Goal: Task Accomplishment & Management: Use online tool/utility

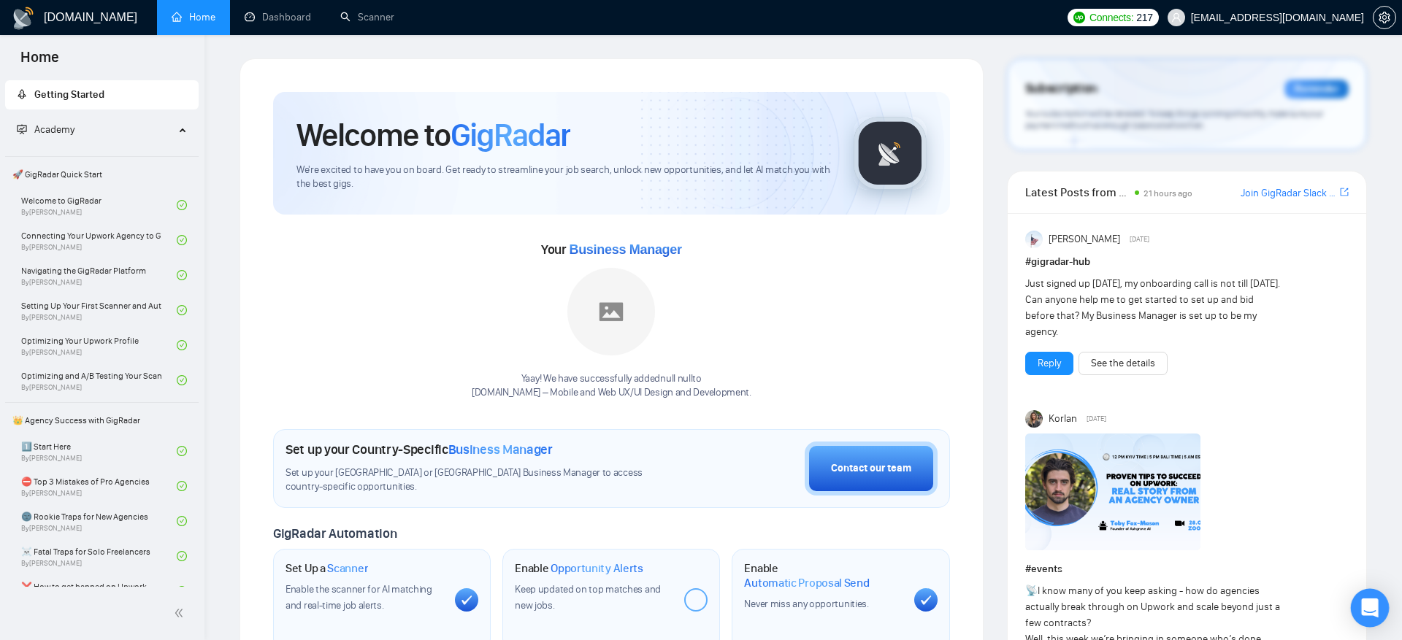
click at [1378, 610] on div "Open Intercom Messenger" at bounding box center [1370, 608] width 39 height 39
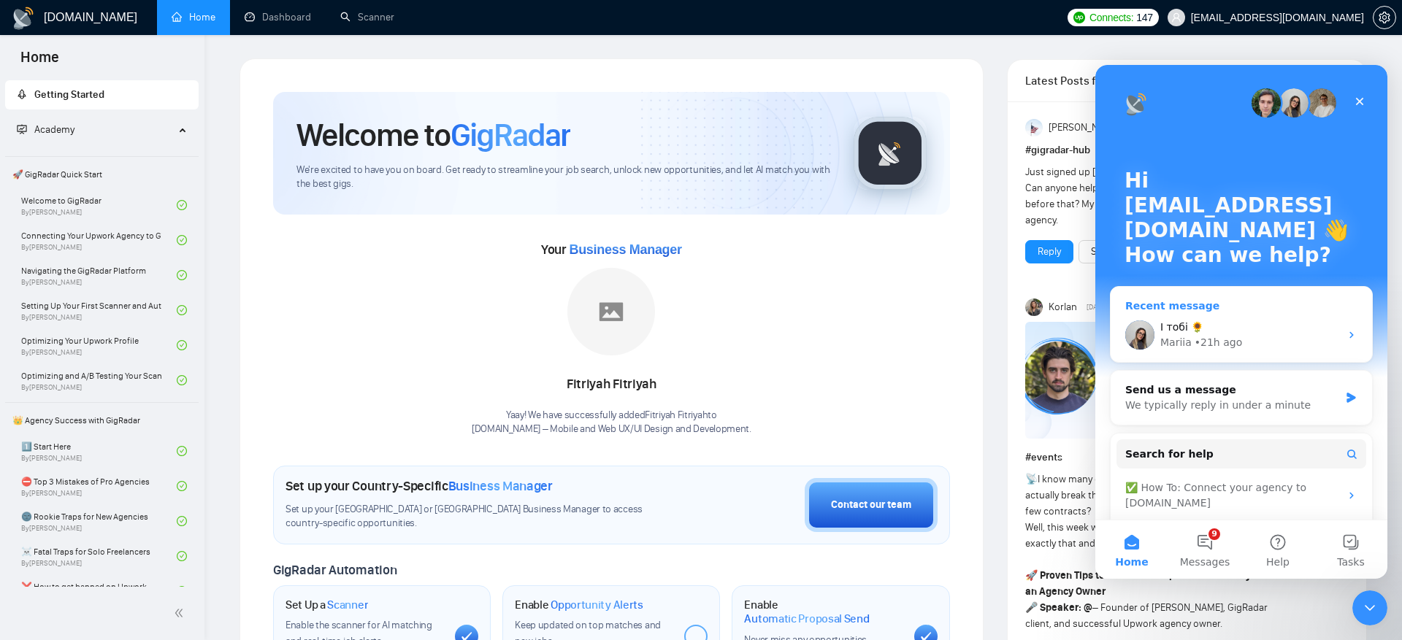
click at [1239, 318] on div "І тобі 🌻 Mariia • 21h ago" at bounding box center [1241, 335] width 261 height 54
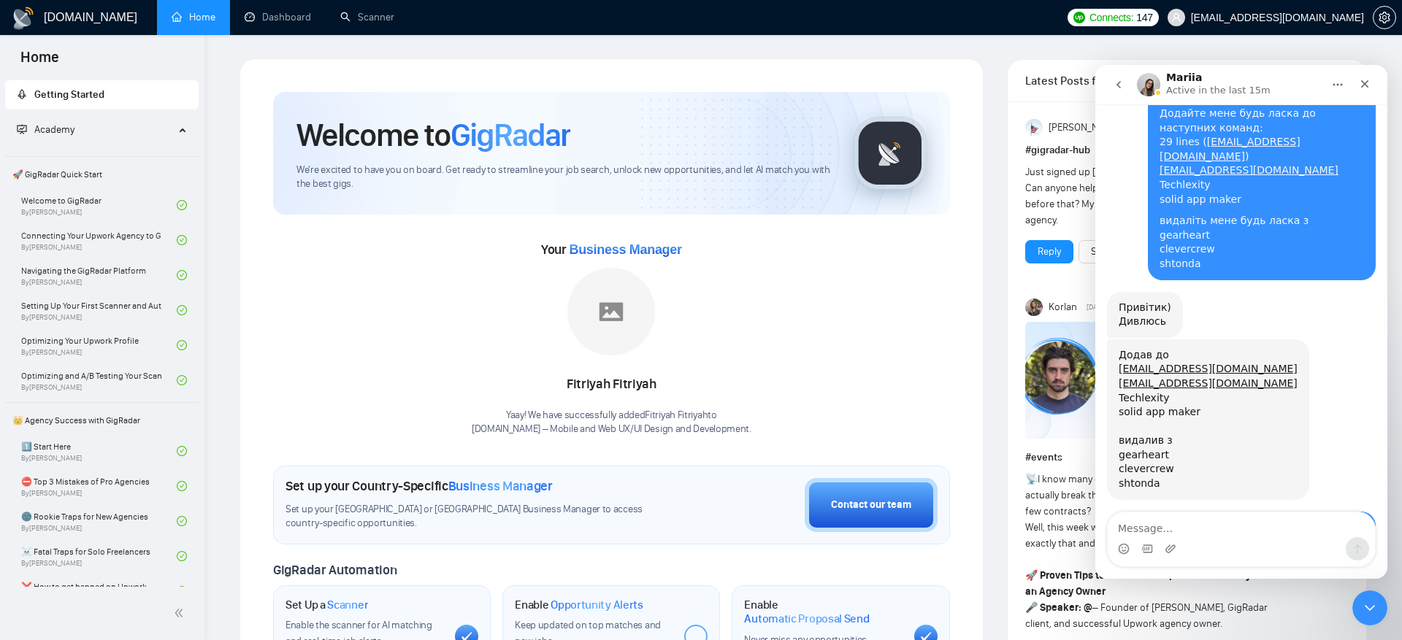
scroll to position [15381, 0]
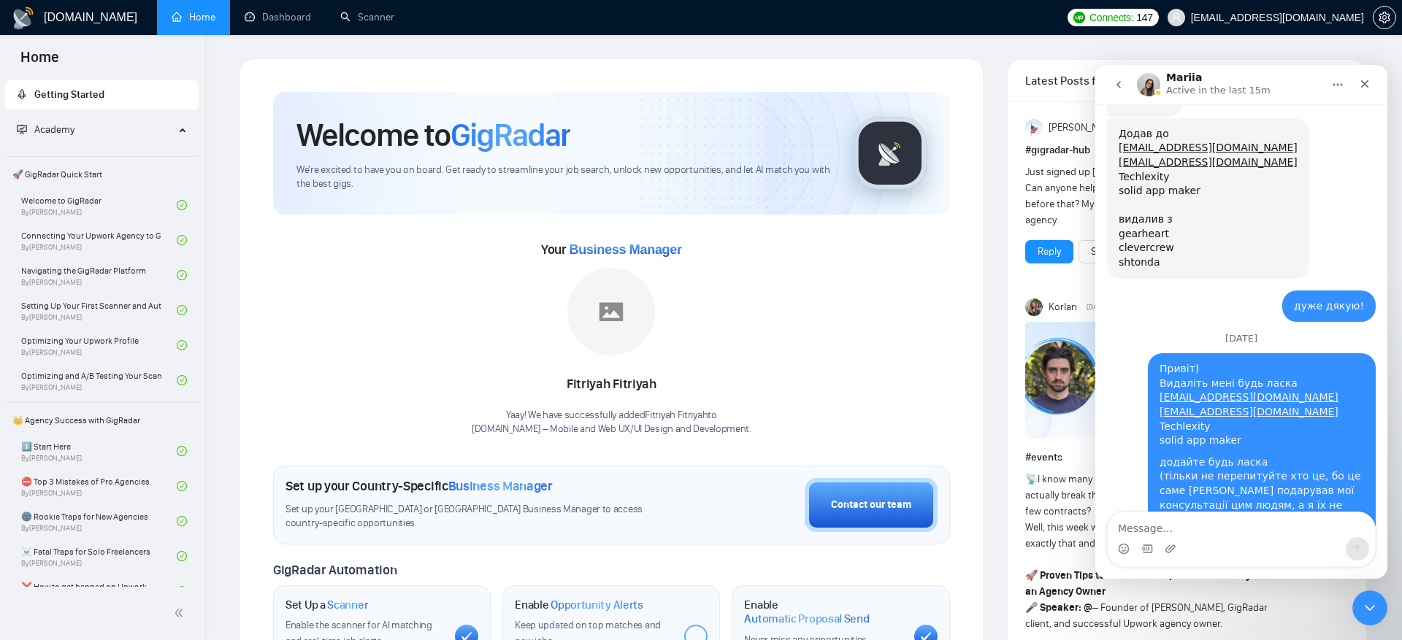
type textarea "L"
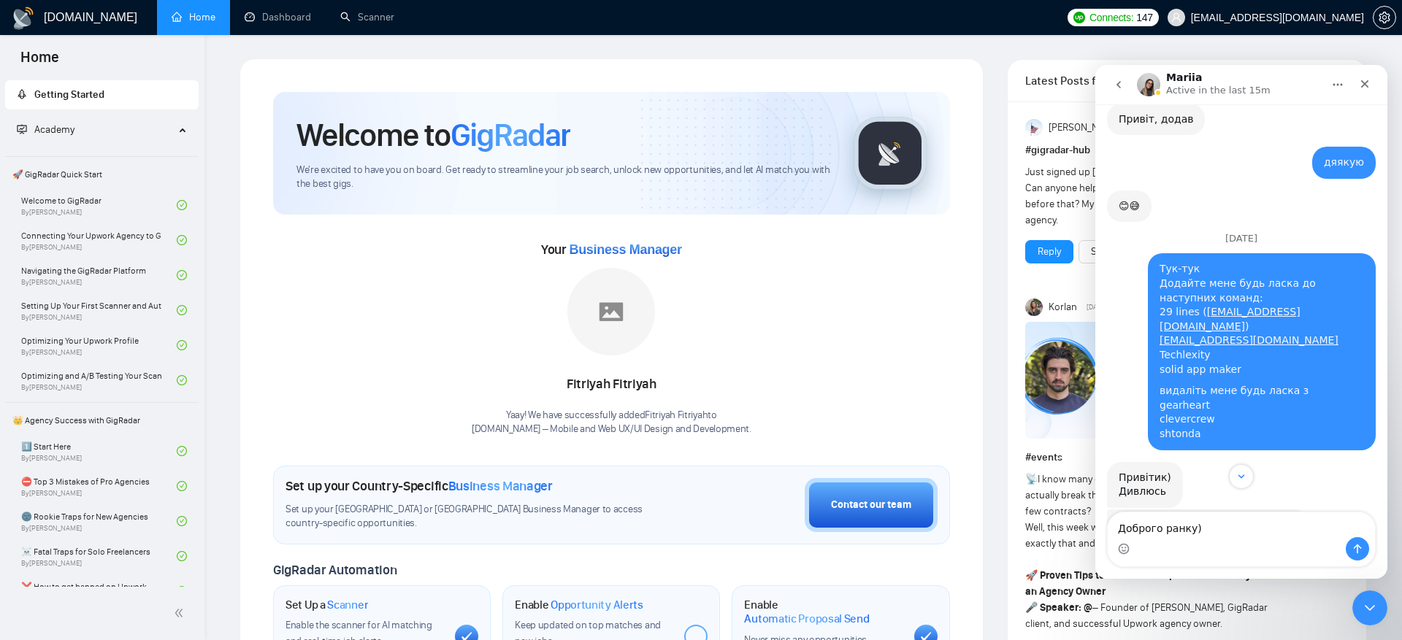
scroll to position [15128, 0]
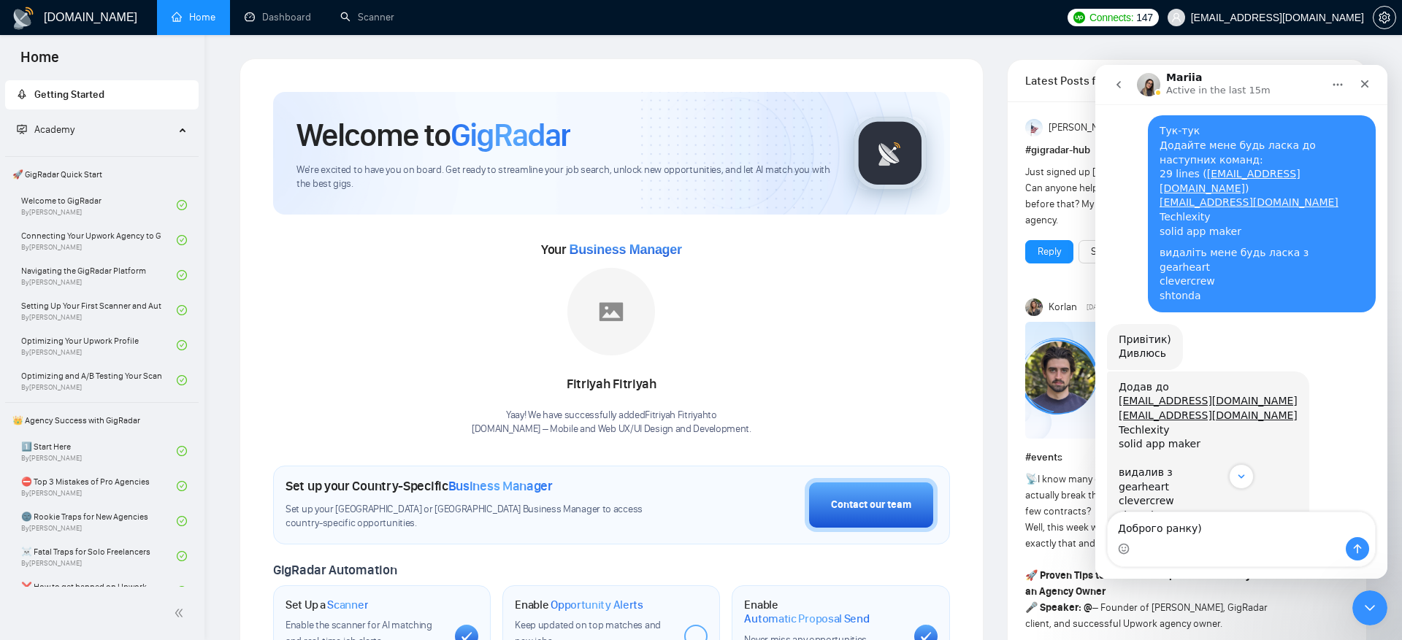
drag, startPoint x: 1359, startPoint y: 343, endPoint x: 1161, endPoint y: 245, distance: 221.1
copy div "1. juncker8888@gmail.com (Volodymyr Loban) 2. ceo@grona.tech (Ivan Anisimov) 3.…"
click at [1148, 529] on textarea "Доброго ранку)" at bounding box center [1241, 525] width 267 height 25
paste textarea "1. juncker8888@gmail.com (Volodymyr Loban) 2. ceo@grona.tech (Ivan Anisimov) 3.…"
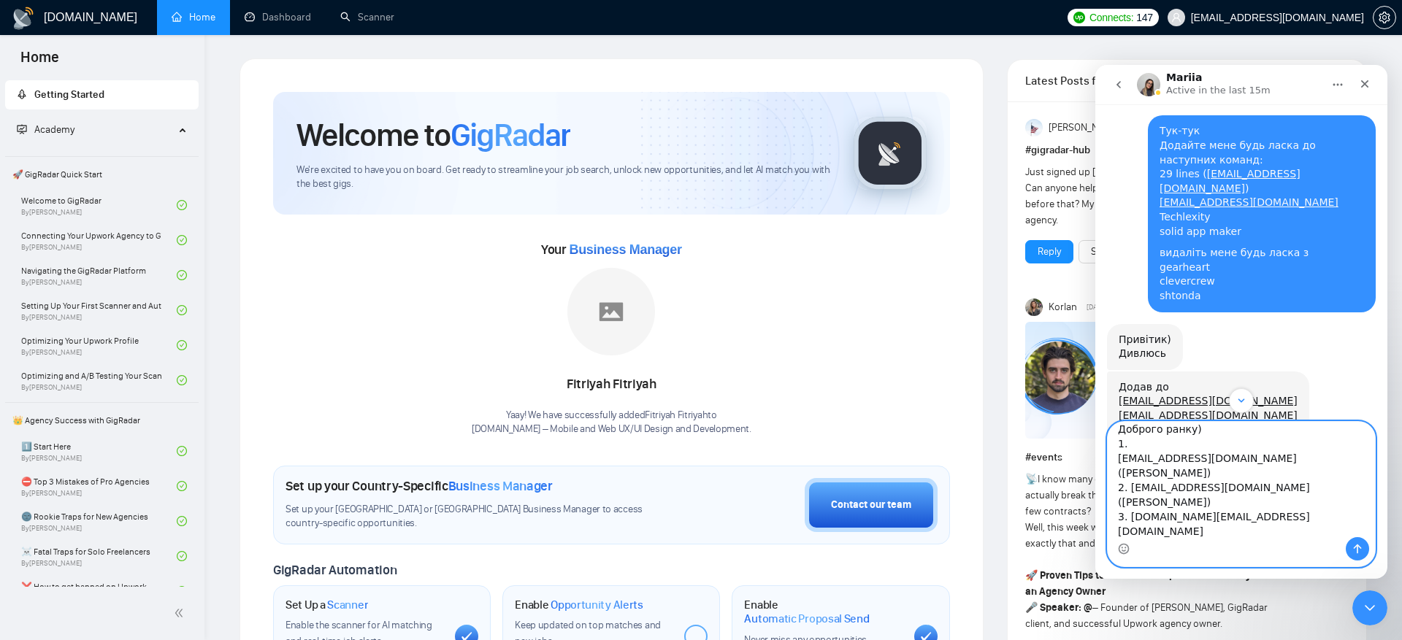
scroll to position [0, 0]
click at [1224, 442] on textarea "Доброго ранку) 1. juncker8888@gmail.com (Volodymyr Loban) 2. ceo@grona.tech (Iv…" at bounding box center [1241, 479] width 267 height 115
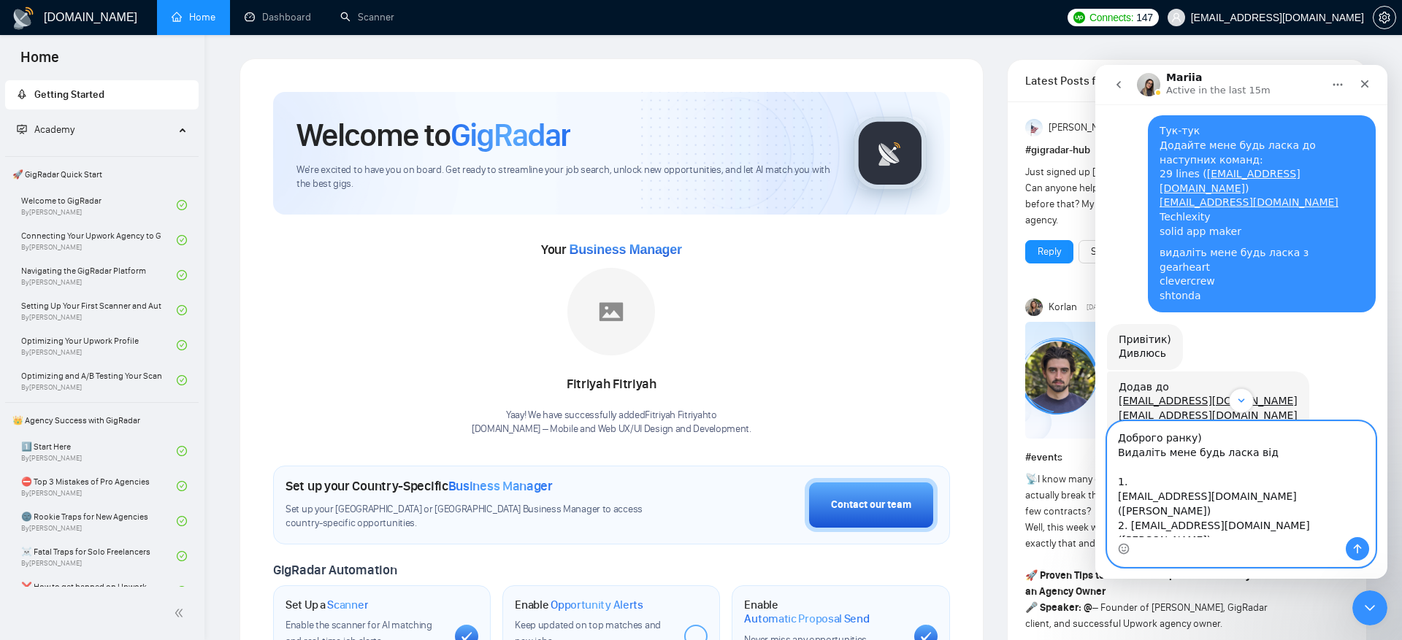
scroll to position [41, 0]
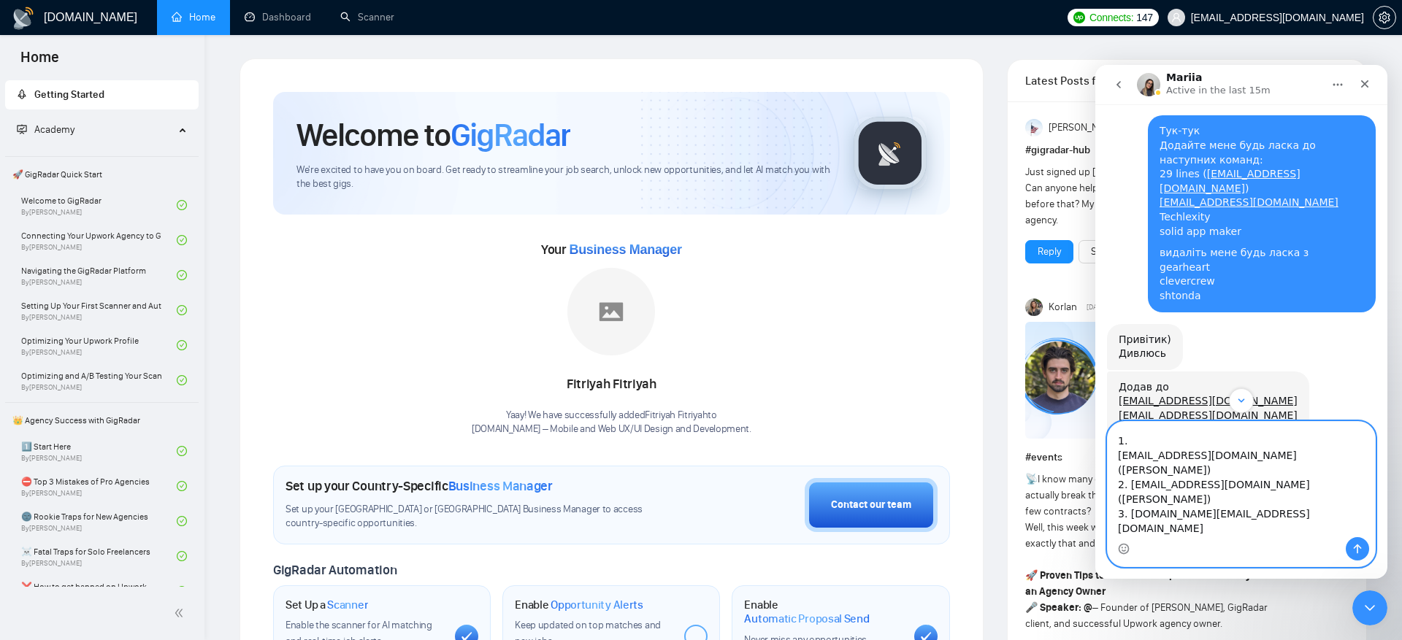
click at [1320, 516] on textarea "Доброго ранку) Видаліть мене будь ласка від 1. juncker8888@gmail.com (Volodymyr…" at bounding box center [1241, 479] width 267 height 115
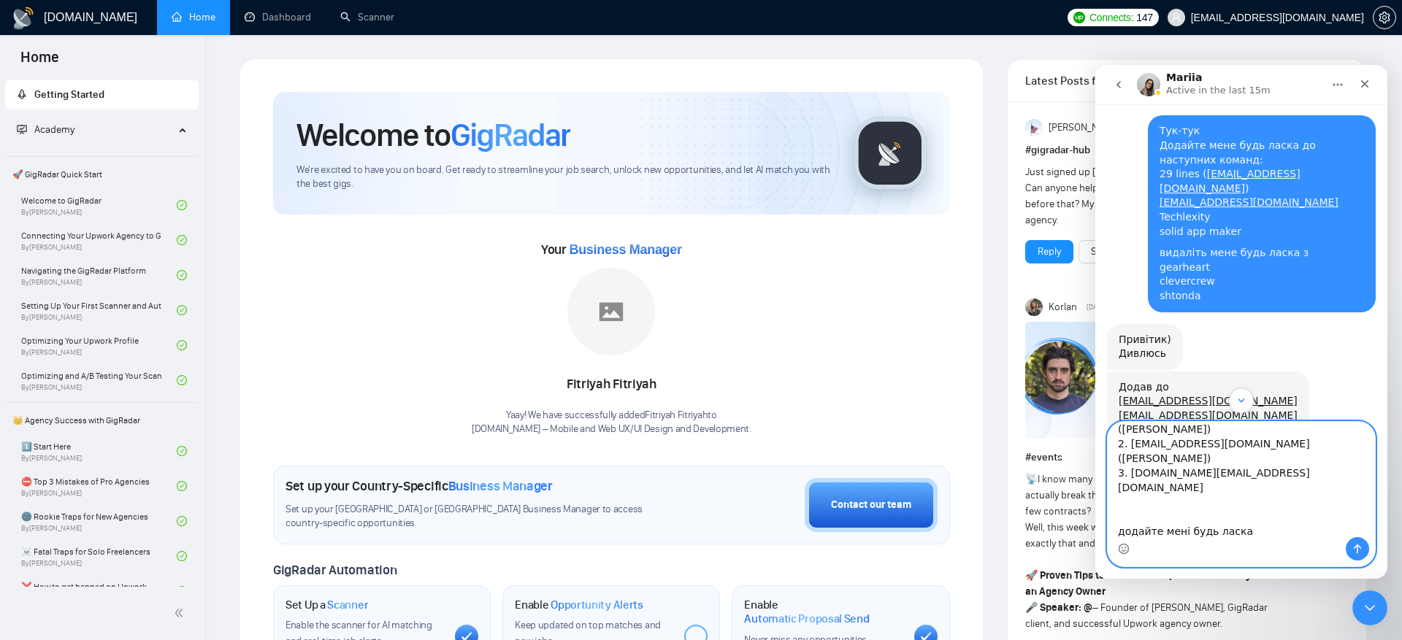
paste textarea "mominmaz.uk@gmail.com"
click at [1257, 518] on textarea "Доброго ранку) Видаліть мене будь ласка від 1. juncker8888@gmail.com (Volodymyr…" at bounding box center [1241, 479] width 267 height 115
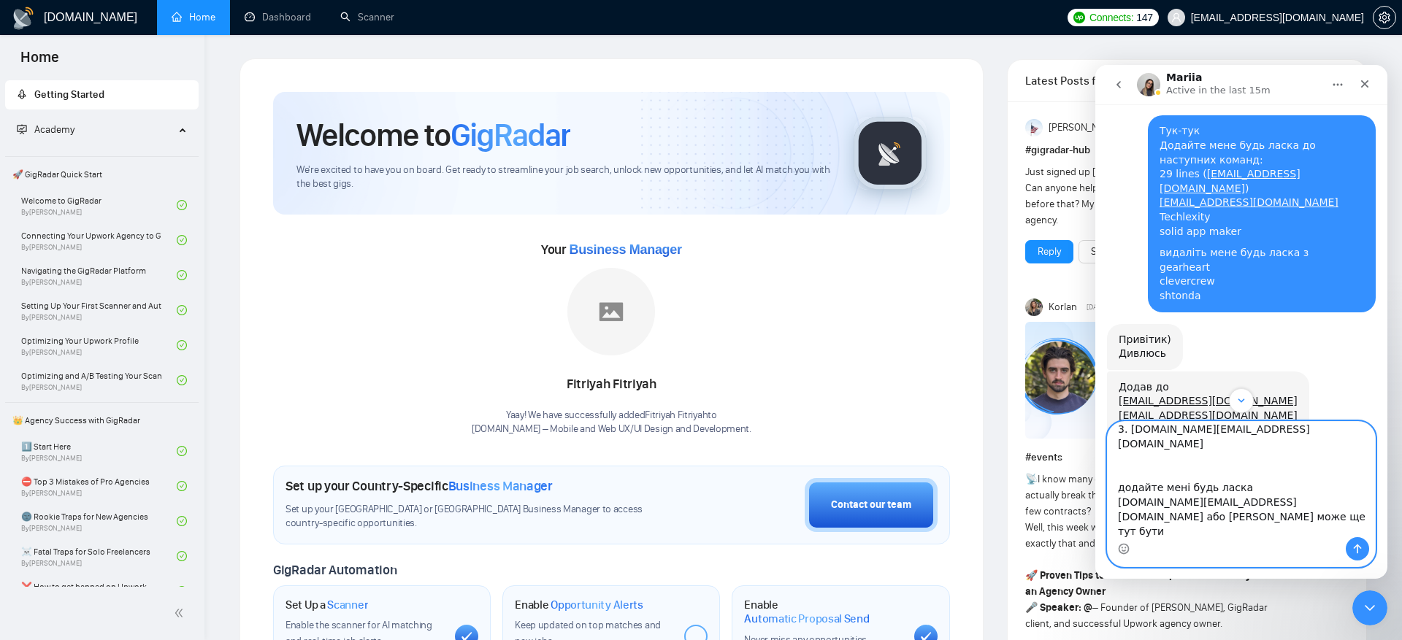
paste textarea "Mazhar"
click at [1249, 461] on textarea "Доброго ранку) Видаліть мене будь ласка від 1. juncker8888@gmail.com (Volodymyr…" at bounding box center [1241, 479] width 267 height 115
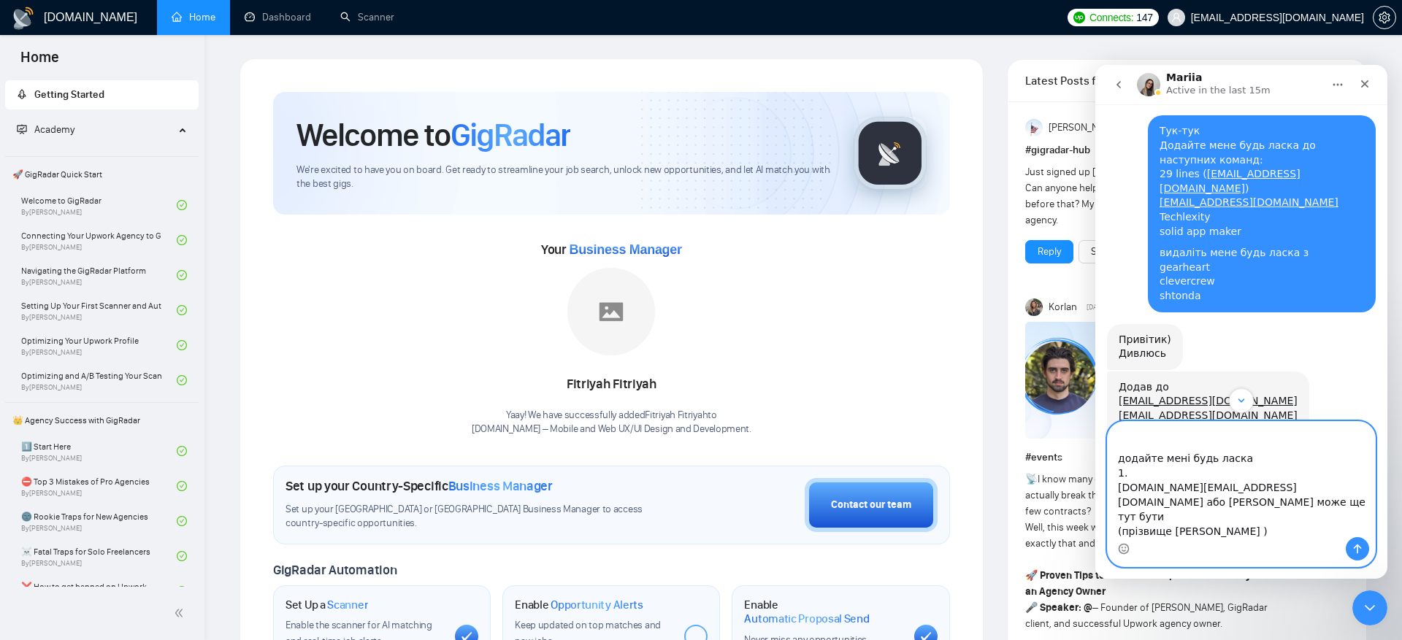
click at [1224, 526] on textarea "Доброго ранку) Видаліть мене будь ласка від 1. juncker8888@gmail.com (Volodymyr…" at bounding box center [1241, 479] width 267 height 115
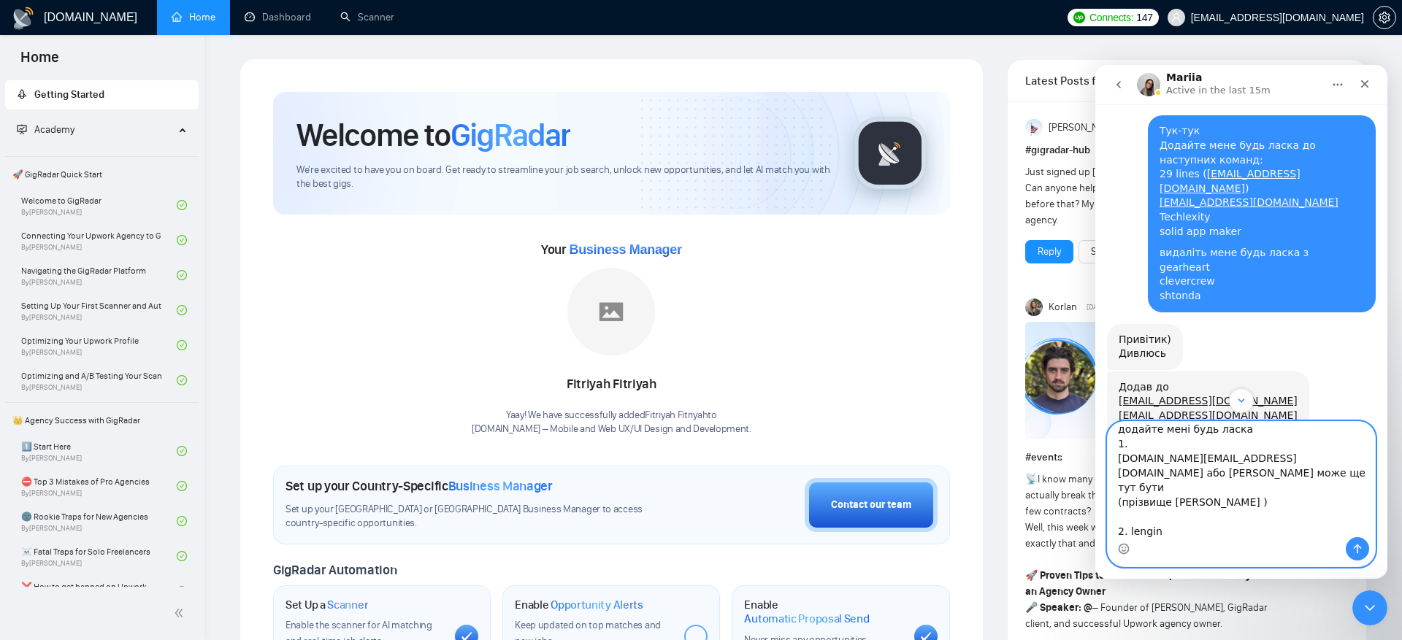
scroll to position [213, 0]
paste textarea "[DOMAIN_NAME][EMAIL_ADDRESS][DOMAIN_NAME]"
type textarea "Доброго ранку) Видаліть мене будь ласка від 1. juncker8888@gmail.com (Volodymyr…"
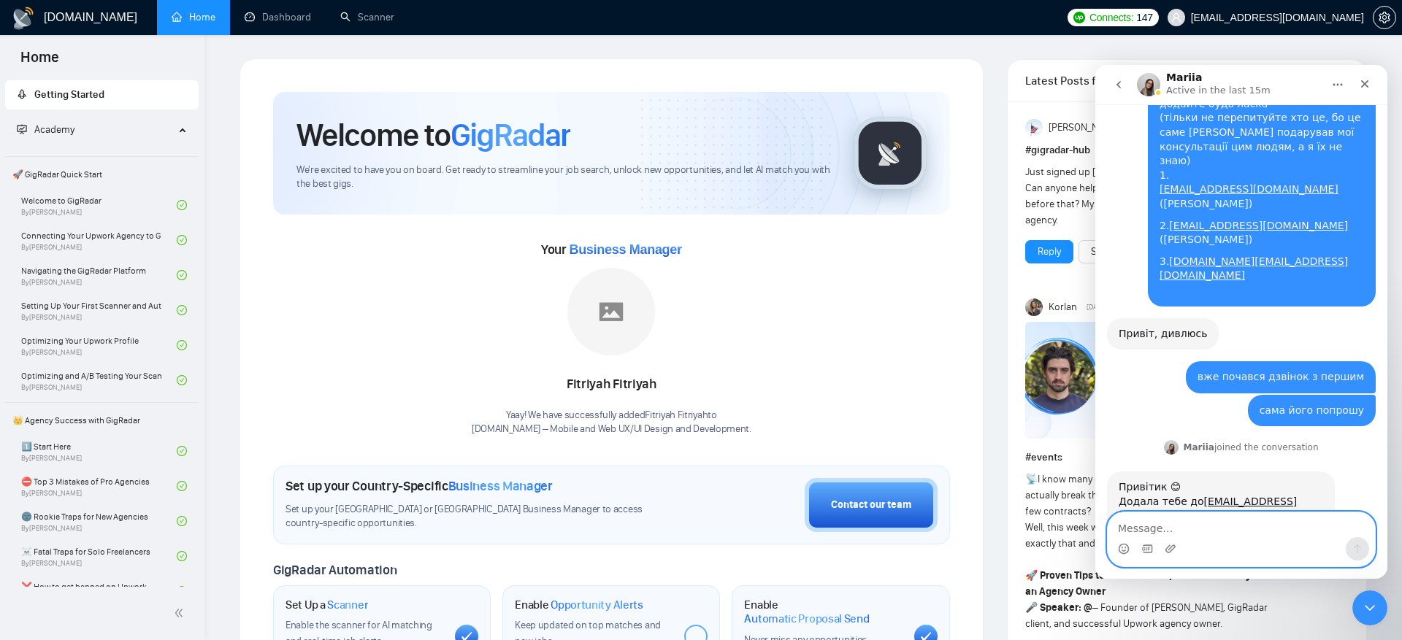
scroll to position [15746, 0]
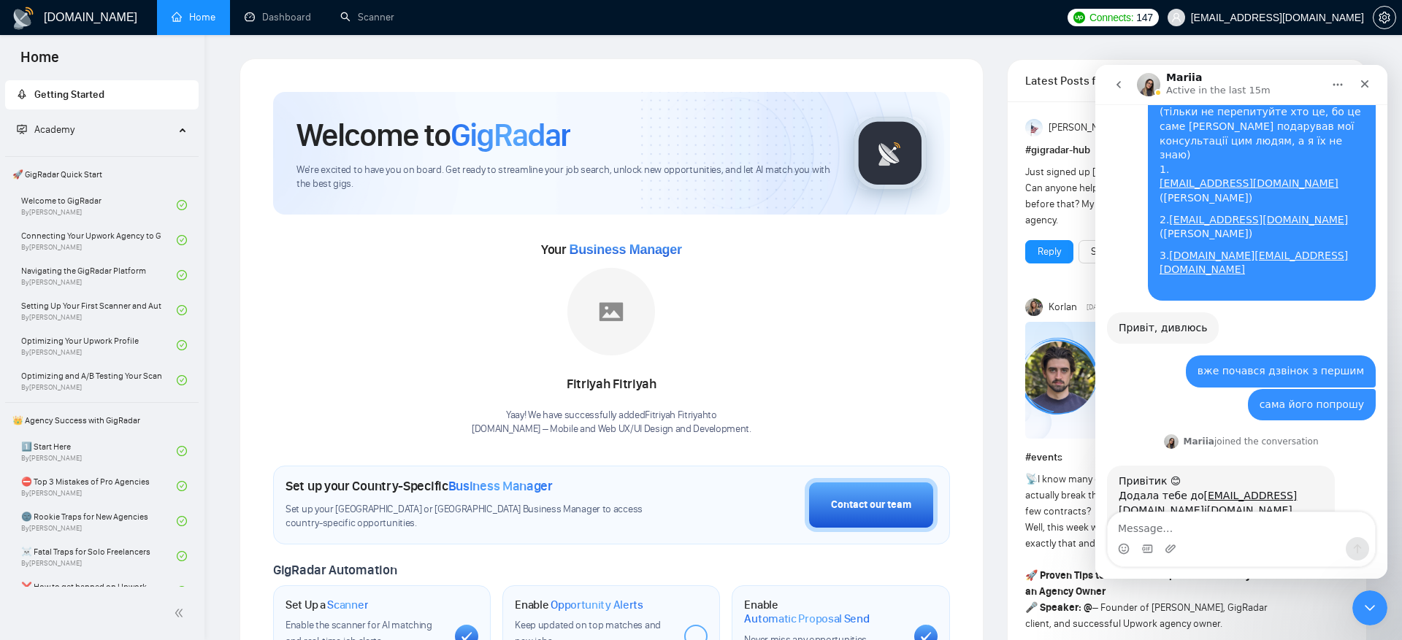
click at [1121, 88] on icon "go back" at bounding box center [1119, 85] width 12 height 12
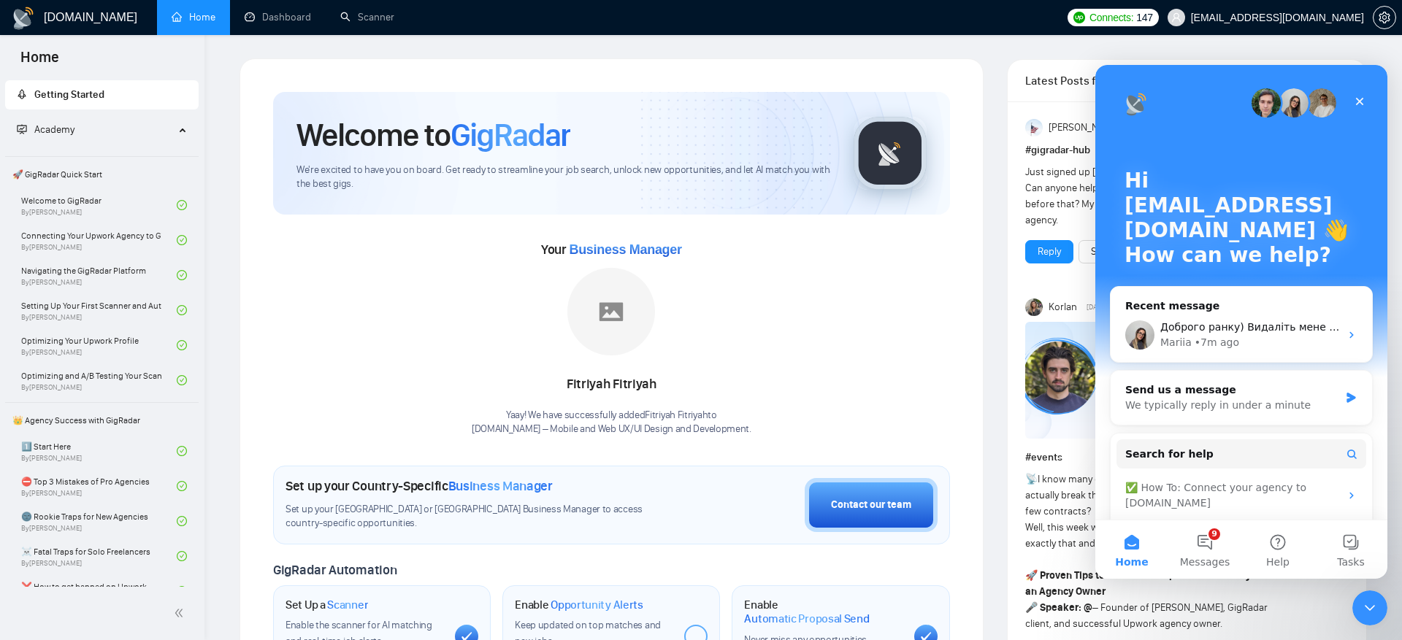
scroll to position [0, 0]
click at [1276, 317] on div "Доброго ранку) Видаліть мене будь ласка від 1. juncker8888@gmail.com (Volodymyr…" at bounding box center [1241, 335] width 261 height 54
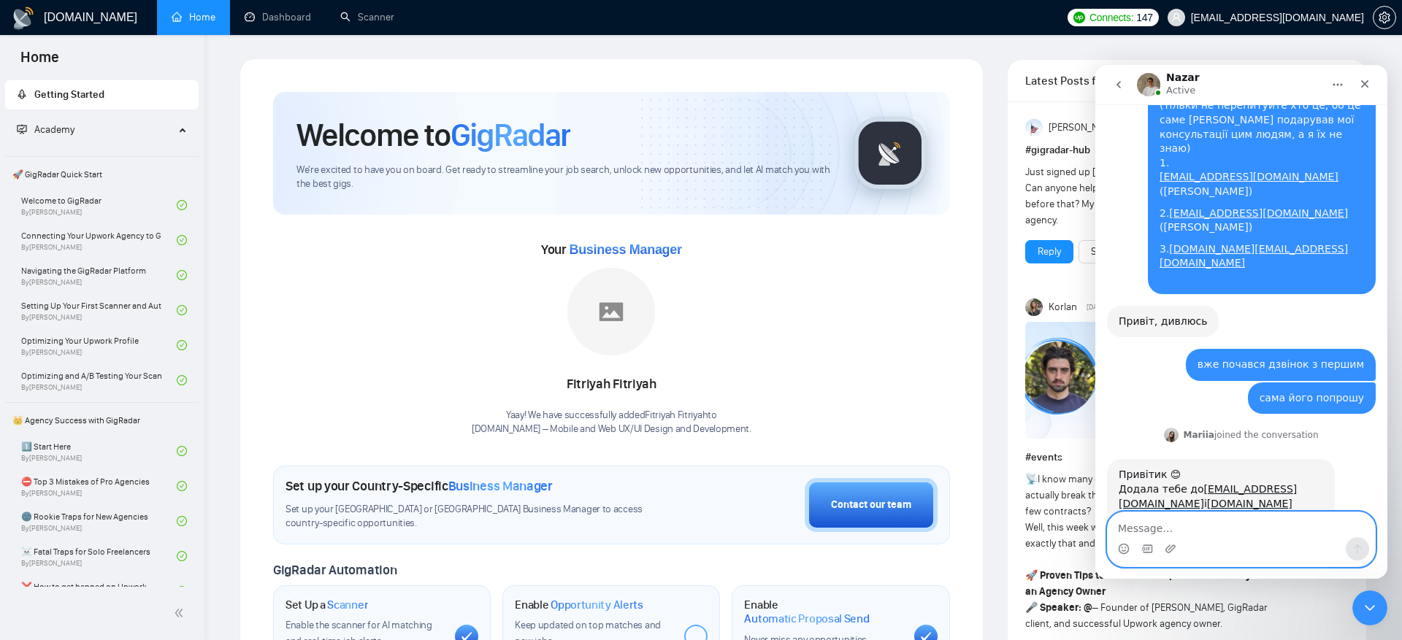
scroll to position [15833, 0]
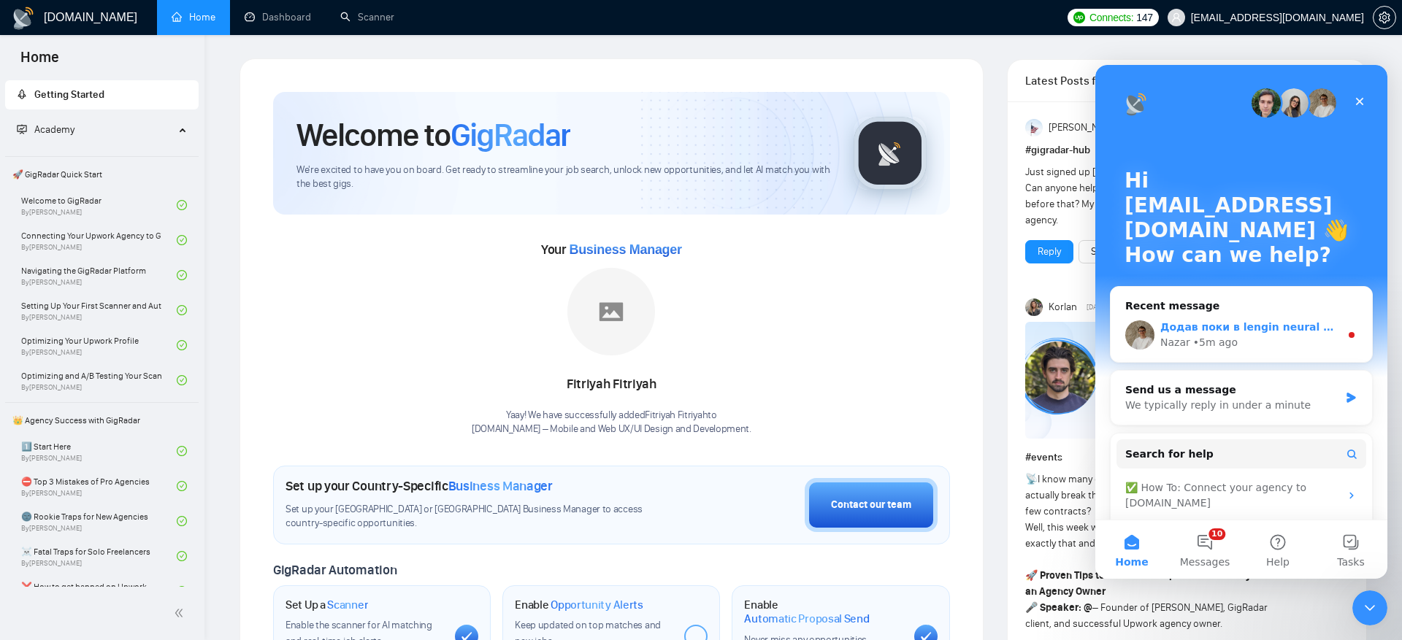
click at [1278, 320] on div "Додав поки в lengin neural dynamics zholob.design@gmail.com та видалив з ​junck…" at bounding box center [1250, 327] width 180 height 15
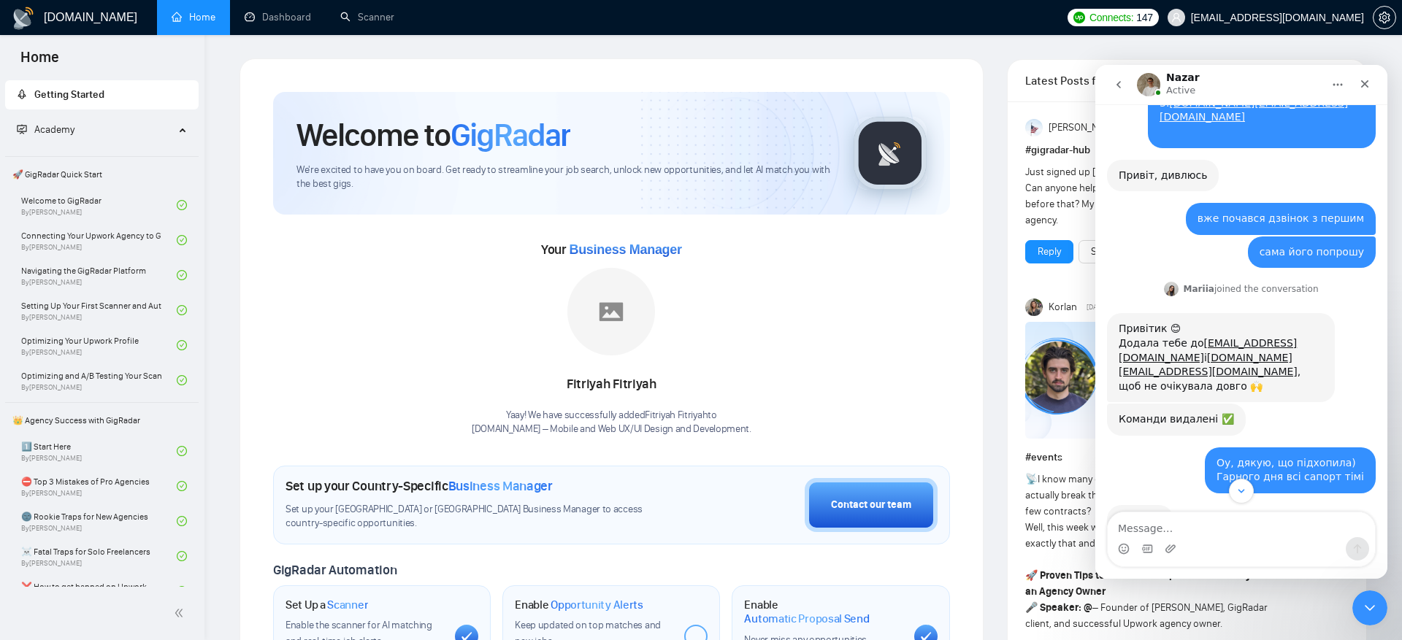
scroll to position [16106, 0]
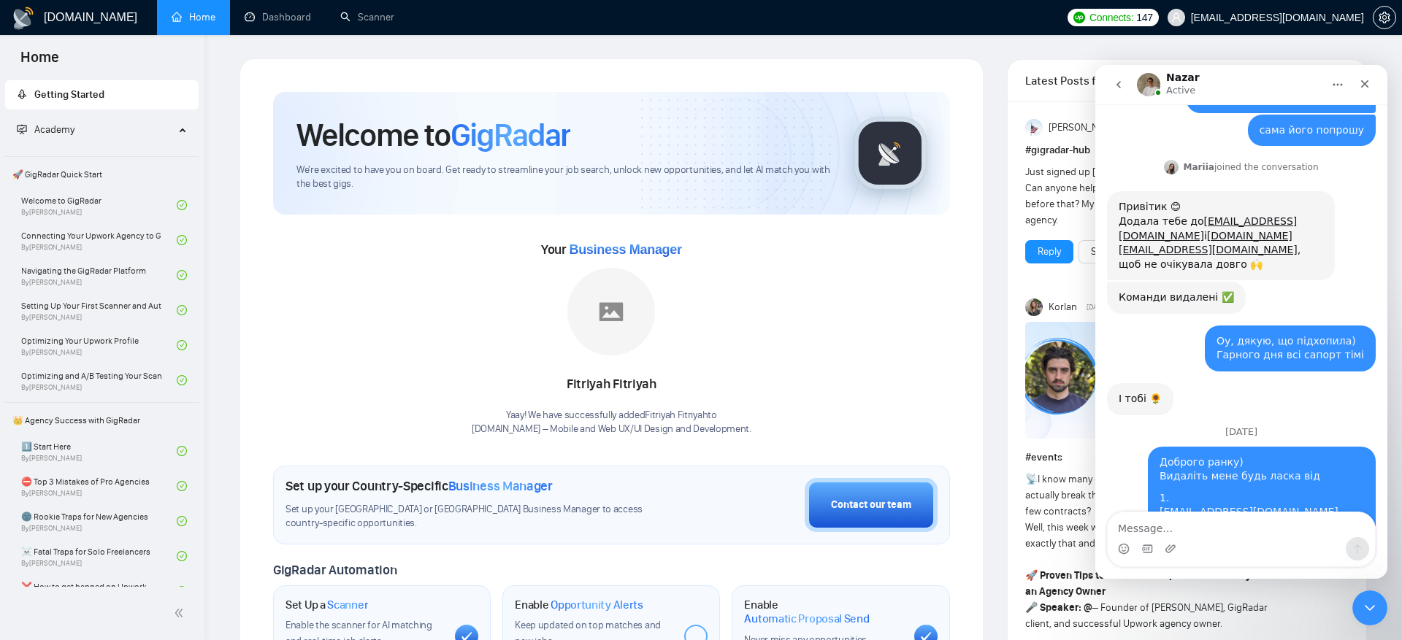
click at [1238, 535] on textarea "Message…" at bounding box center [1241, 525] width 267 height 25
click at [1243, 537] on div "Intercom messenger" at bounding box center [1241, 548] width 267 height 23
click at [1364, 599] on icon "Close Intercom Messenger" at bounding box center [1368, 606] width 18 height 18
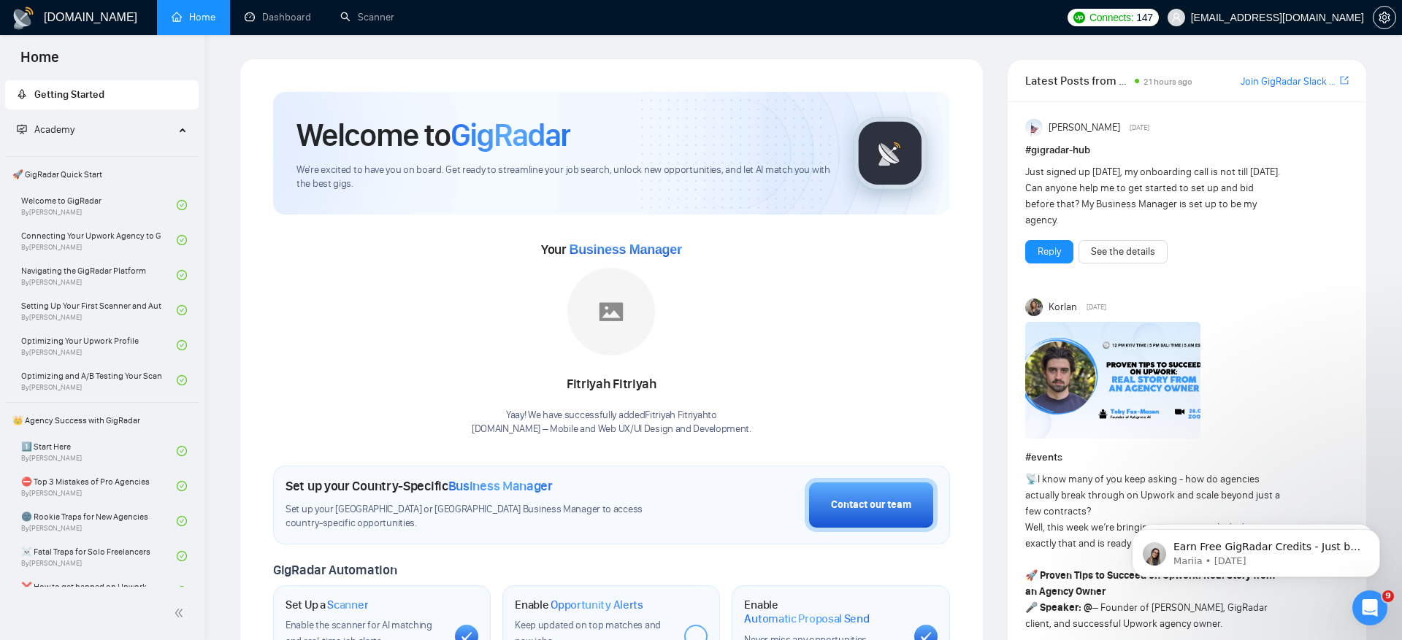
scroll to position [16082, 0]
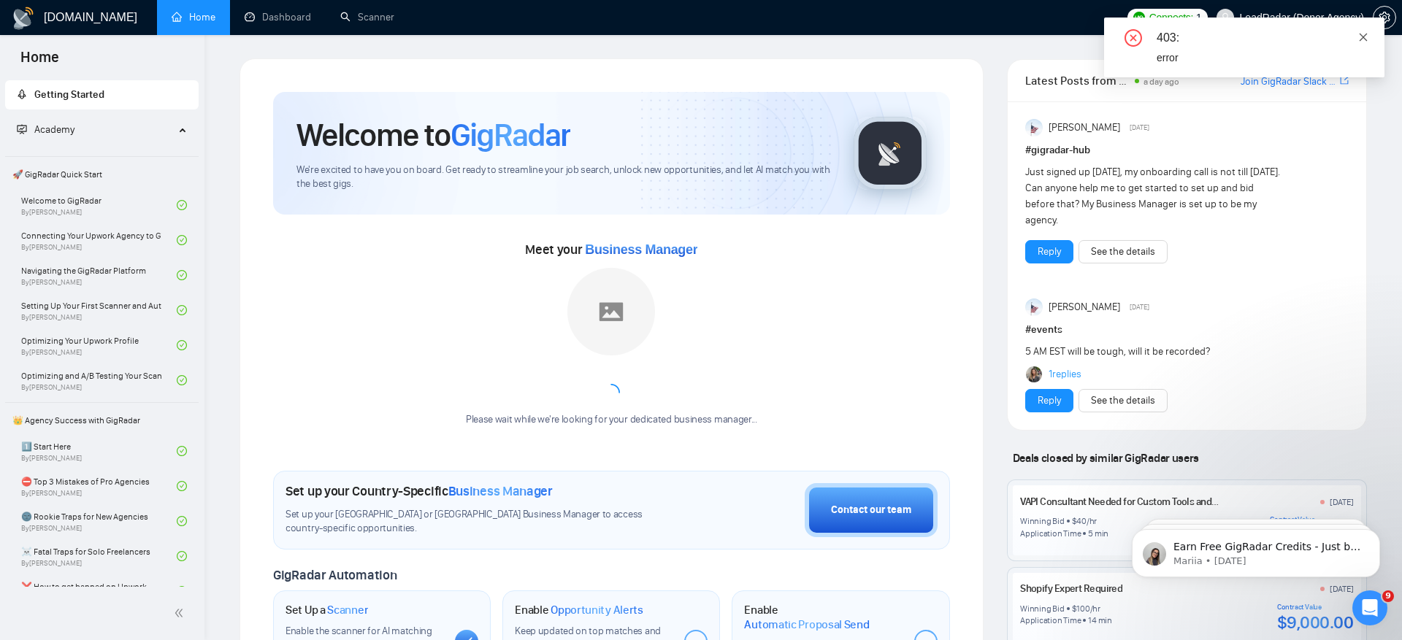
click at [1359, 38] on icon "close" at bounding box center [1363, 37] width 10 height 10
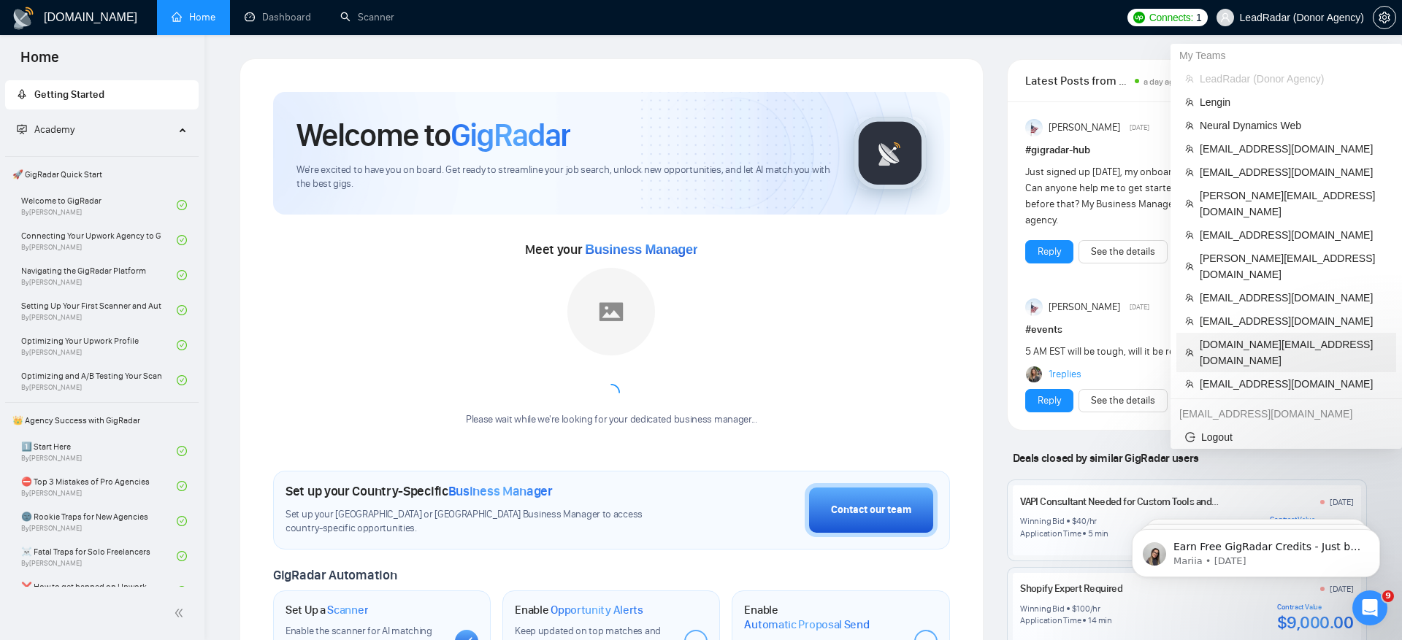
click at [1275, 337] on span "[DOMAIN_NAME][EMAIL_ADDRESS][DOMAIN_NAME]" at bounding box center [1294, 353] width 188 height 32
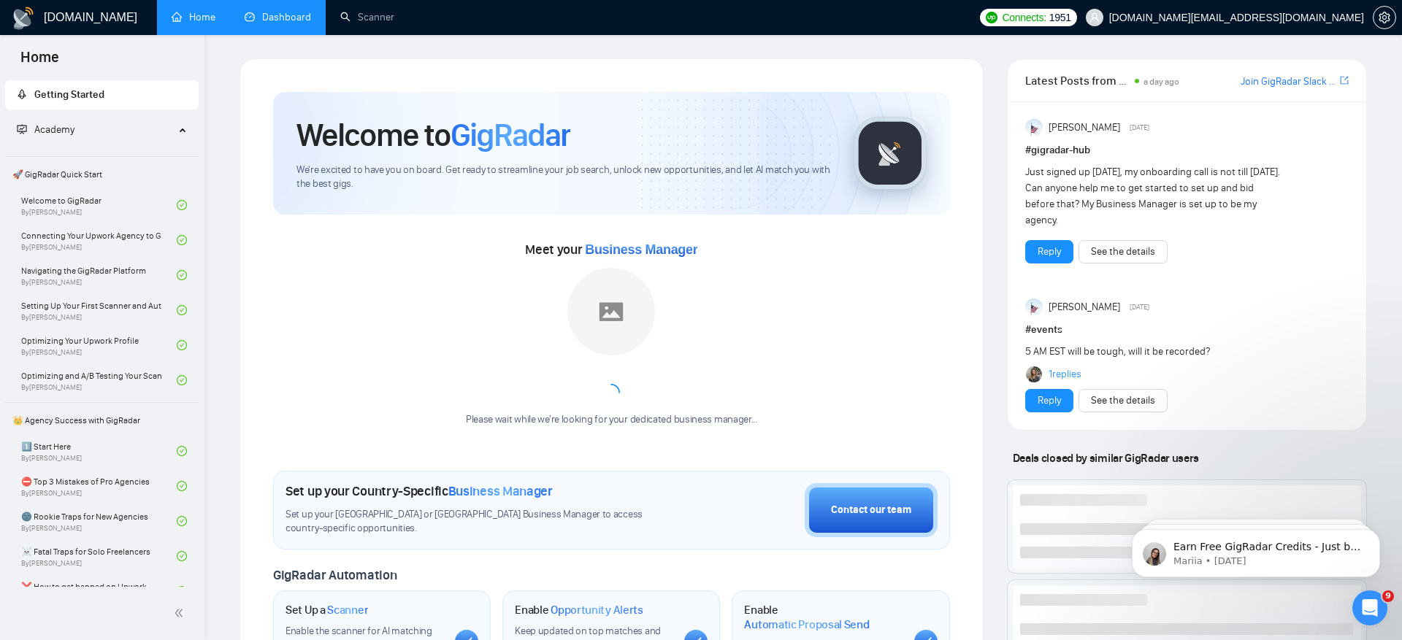
click at [272, 23] on link "Dashboard" at bounding box center [278, 17] width 66 height 12
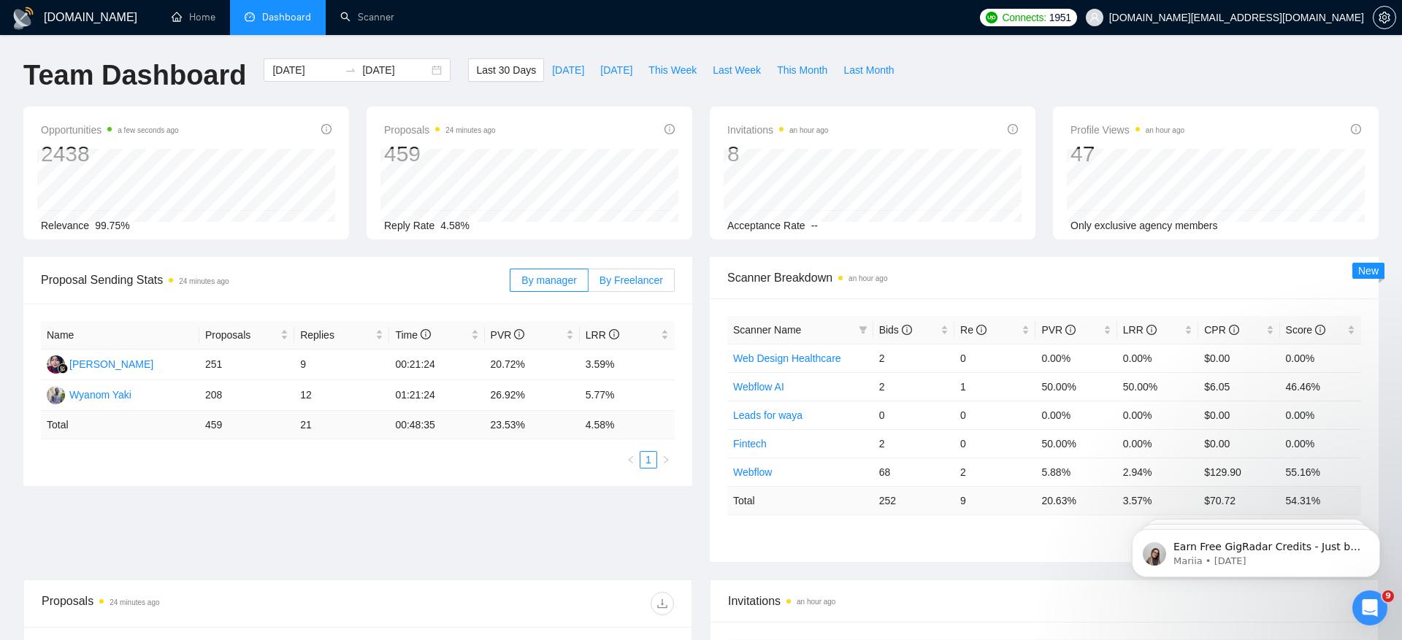
click at [632, 285] on label "By Freelancer" at bounding box center [631, 280] width 86 height 23
click at [588, 284] on input "By Freelancer" at bounding box center [588, 284] width 0 height 0
click at [95, 389] on div "Ivan Zholob" at bounding box center [111, 395] width 84 height 16
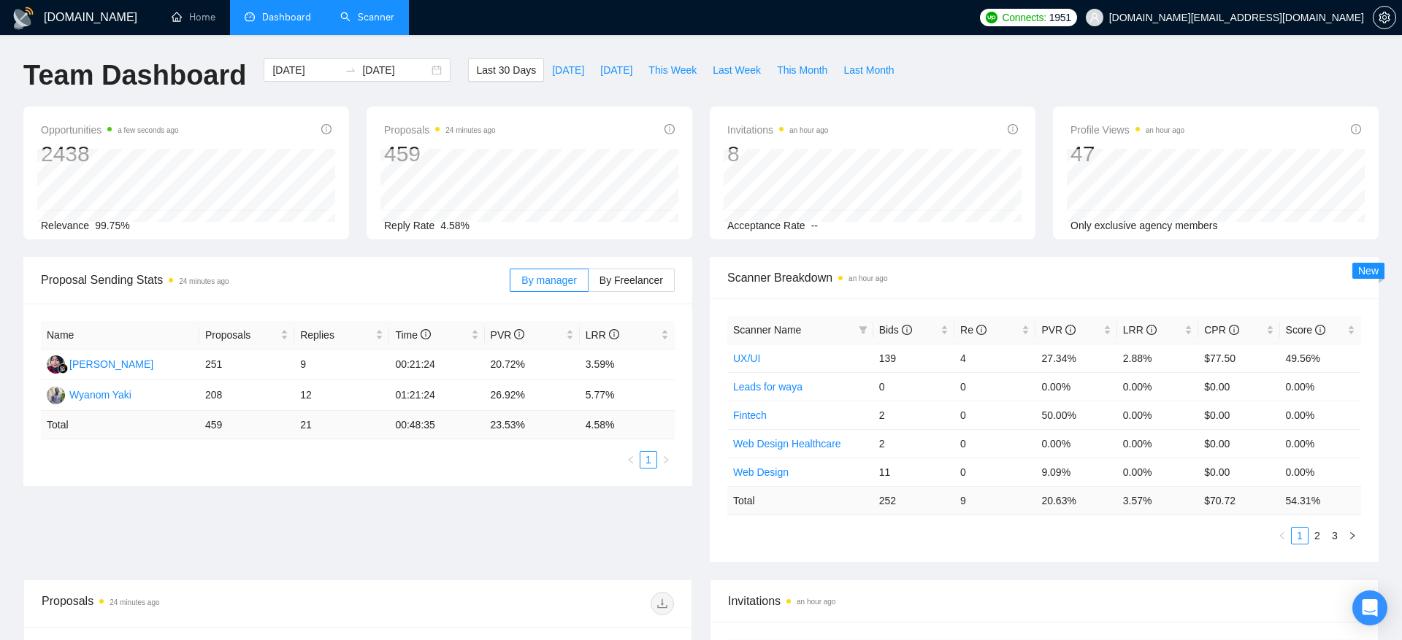
click at [381, 23] on link "Scanner" at bounding box center [367, 17] width 54 height 12
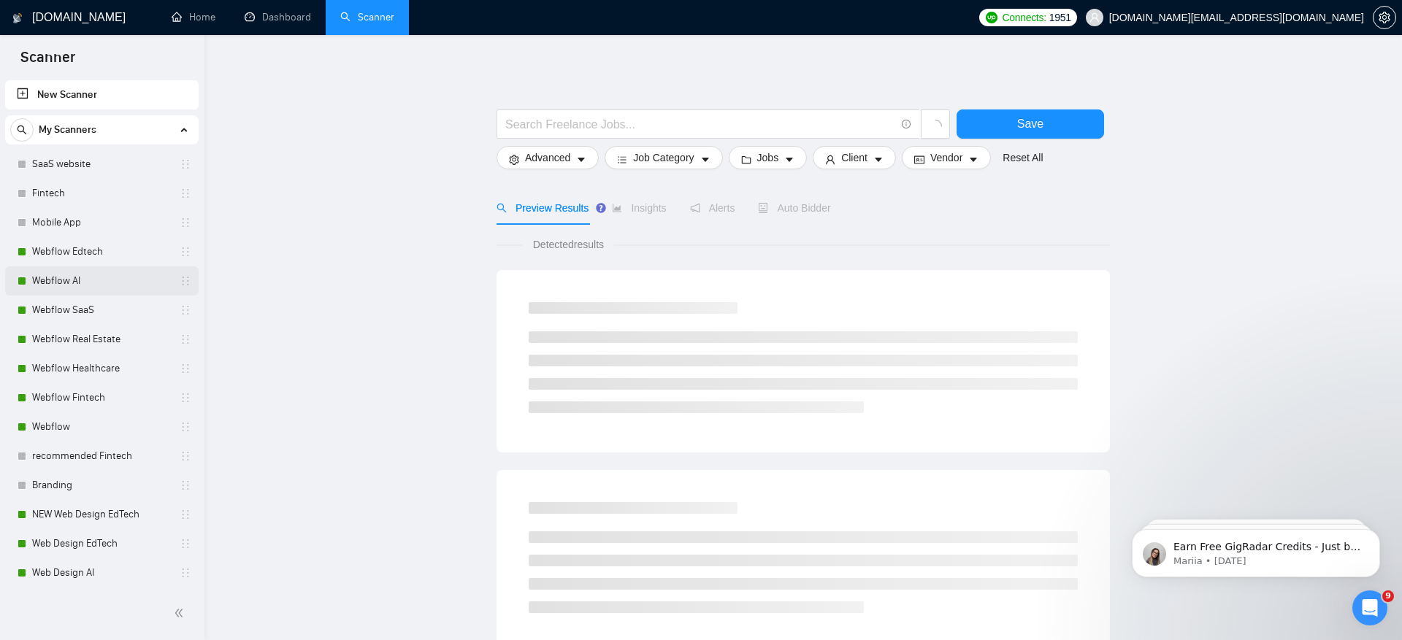
click at [64, 285] on link "Webflow AI" at bounding box center [101, 280] width 139 height 29
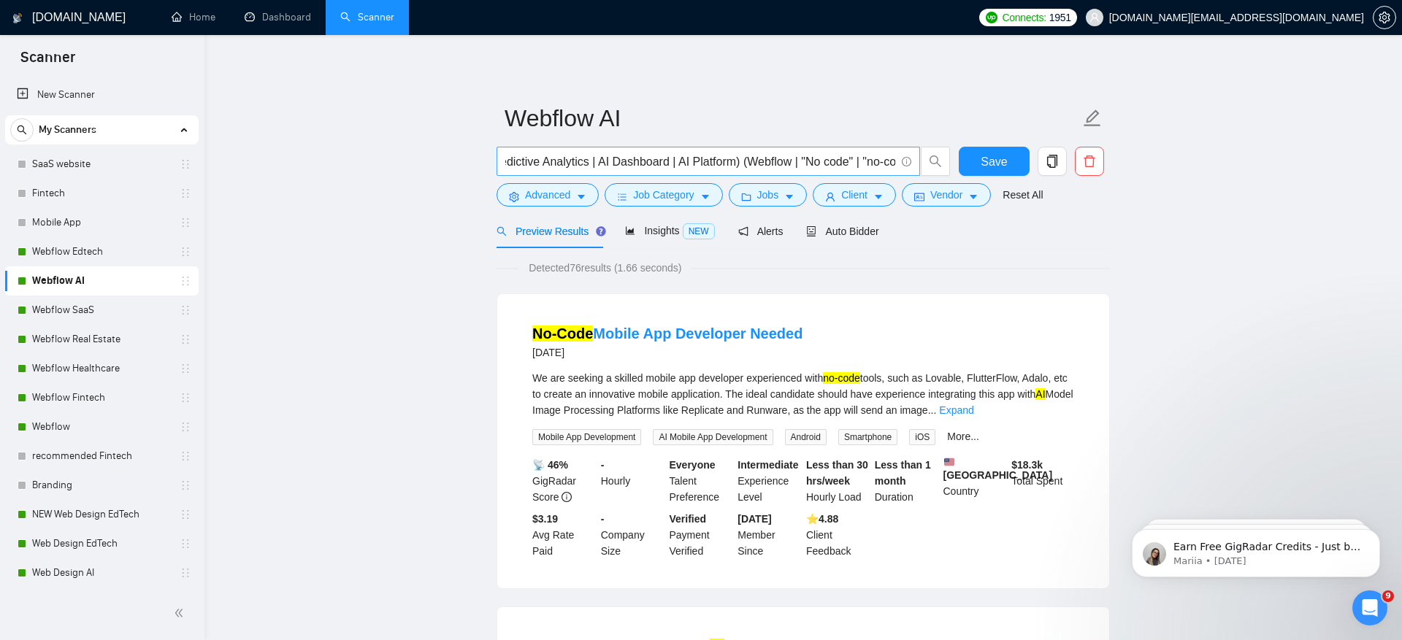
scroll to position [0, 775]
click at [523, 187] on button "Advanced" at bounding box center [547, 194] width 102 height 23
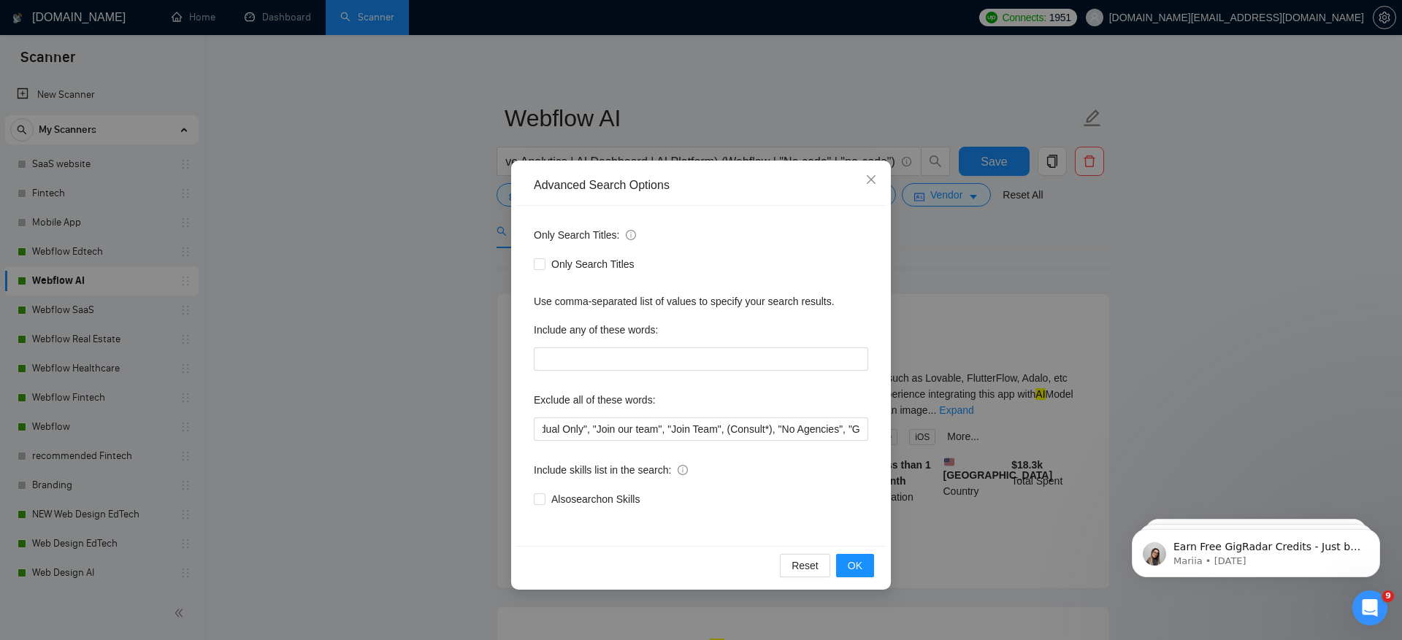
scroll to position [0, 348]
click at [199, 431] on div "Advanced Search Options Only Search Titles: Only Search Titles Use comma-separa…" at bounding box center [701, 320] width 1402 height 640
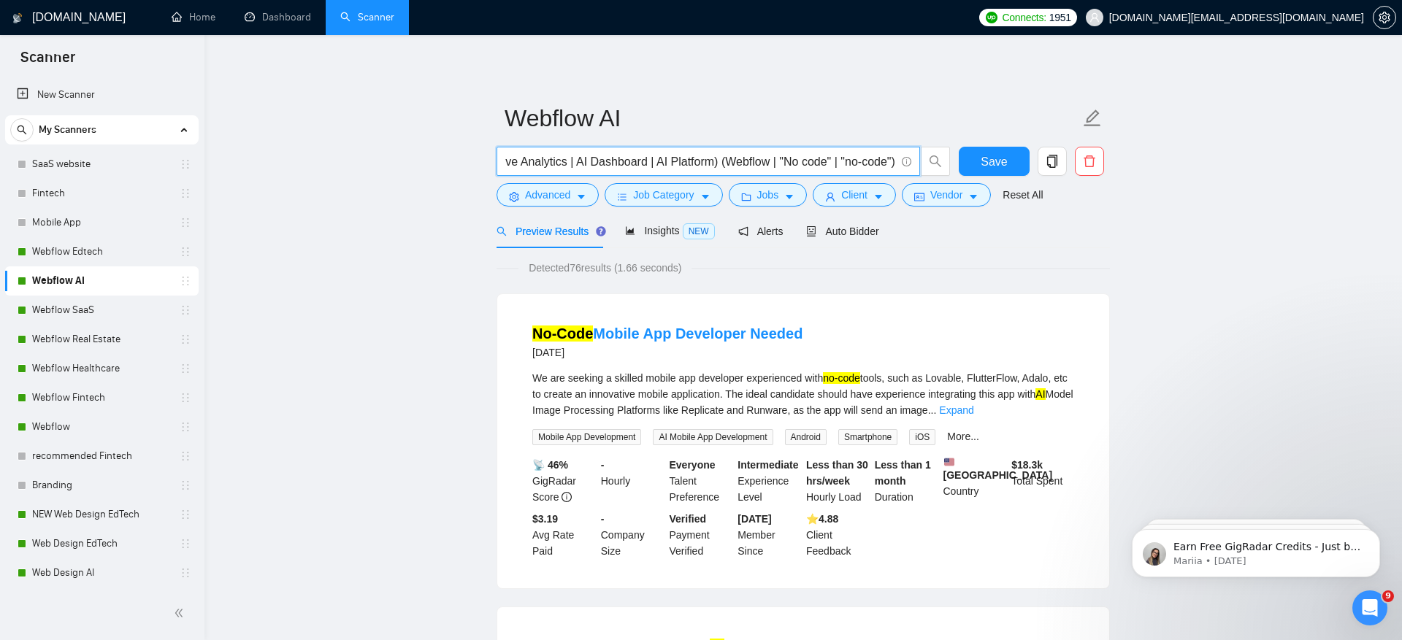
click at [826, 164] on input "(AI | Artificial Intelligence | Machine Learning | ML | LLM | GPT | Generative …" at bounding box center [700, 162] width 390 height 18
click at [778, 154] on input "(AI | Artificial Intelligence | Machine Learning | ML | LLM | GPT | Generative …" at bounding box center [700, 162] width 390 height 18
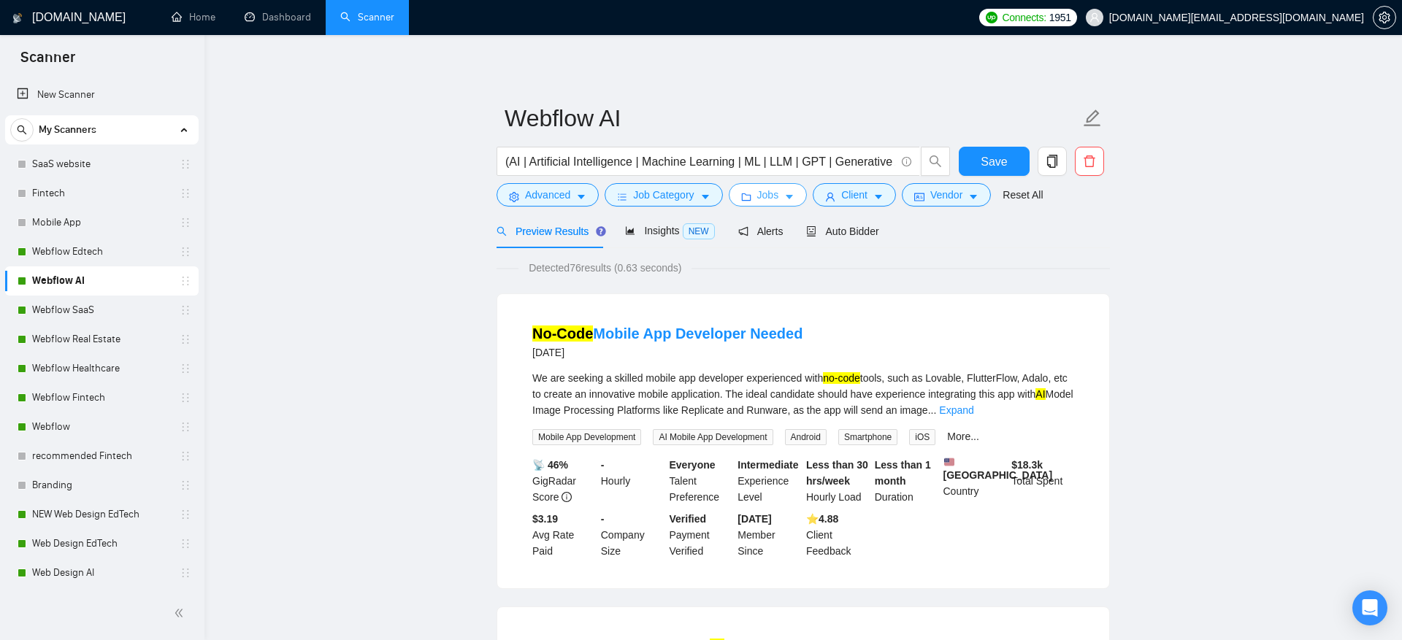
click at [786, 195] on button "Jobs" at bounding box center [768, 194] width 79 height 23
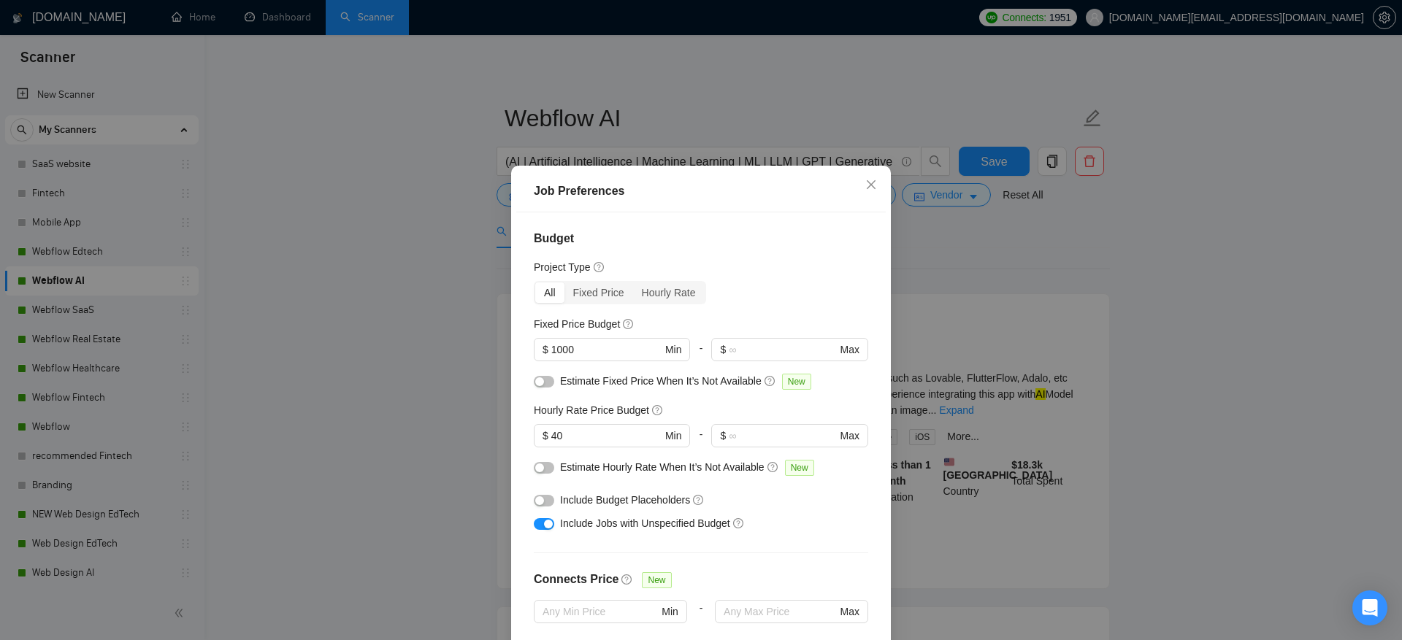
click at [1192, 212] on div "Job Preferences Budget Project Type All Fixed Price Hourly Rate Fixed Price Bud…" at bounding box center [701, 320] width 1402 height 640
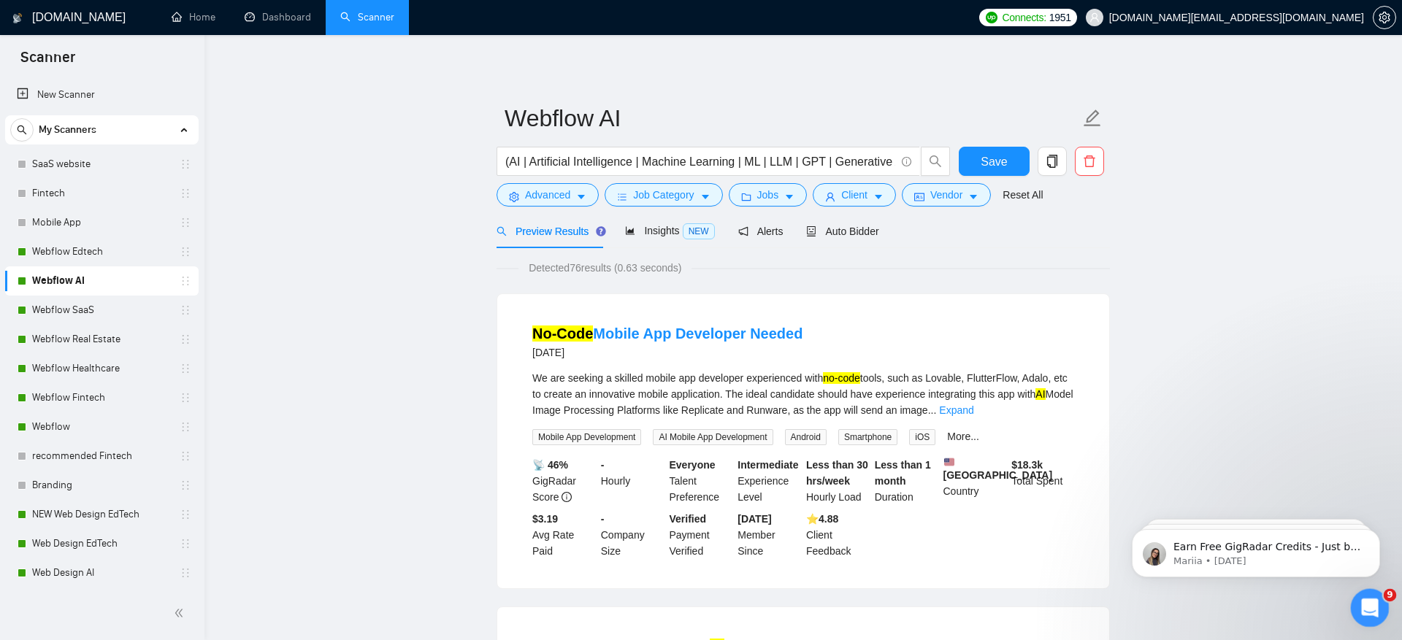
click html
click at [1353, 608] on div "Open Intercom Messenger" at bounding box center [1367, 606] width 48 height 48
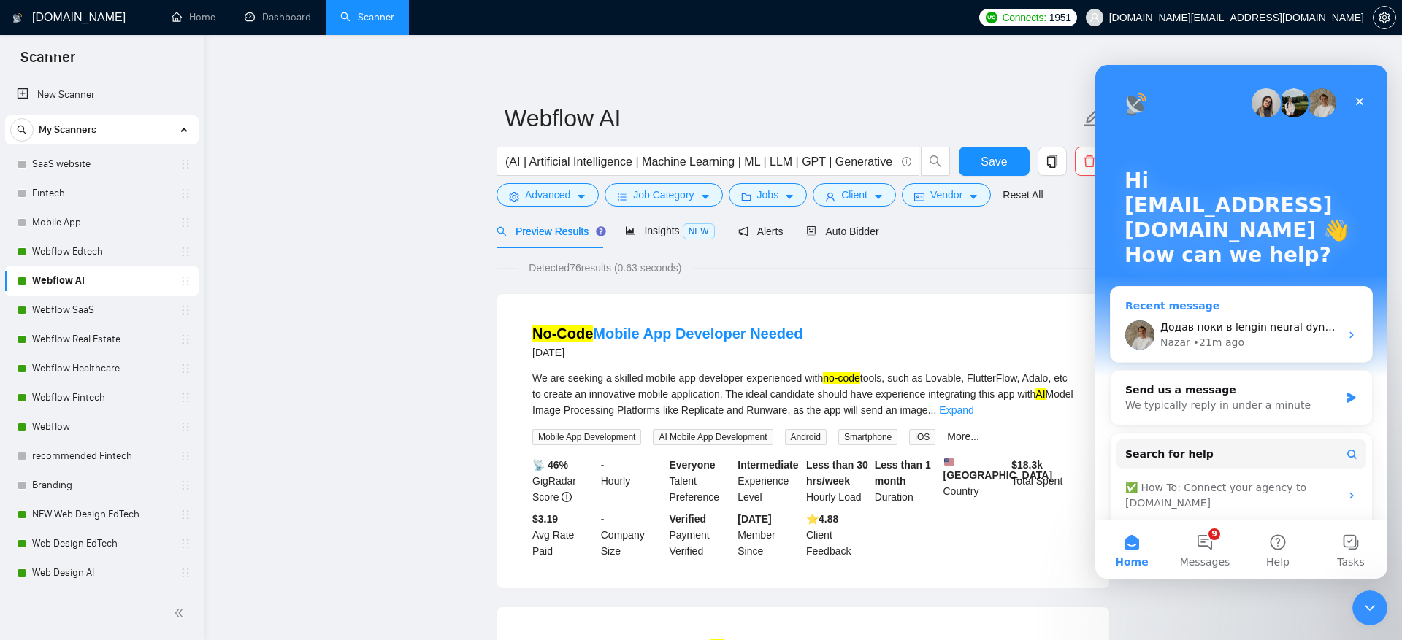
click at [1265, 338] on div "Nazar • 21m ago" at bounding box center [1250, 342] width 180 height 15
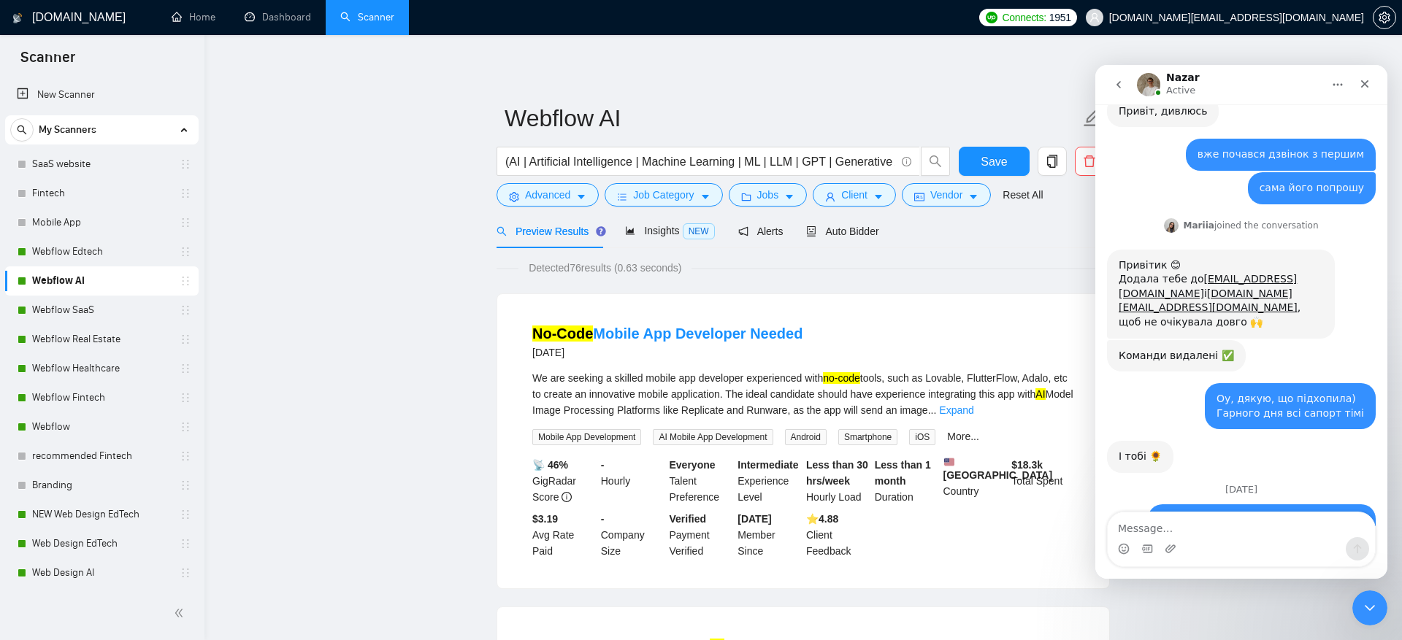
scroll to position [15813, 0]
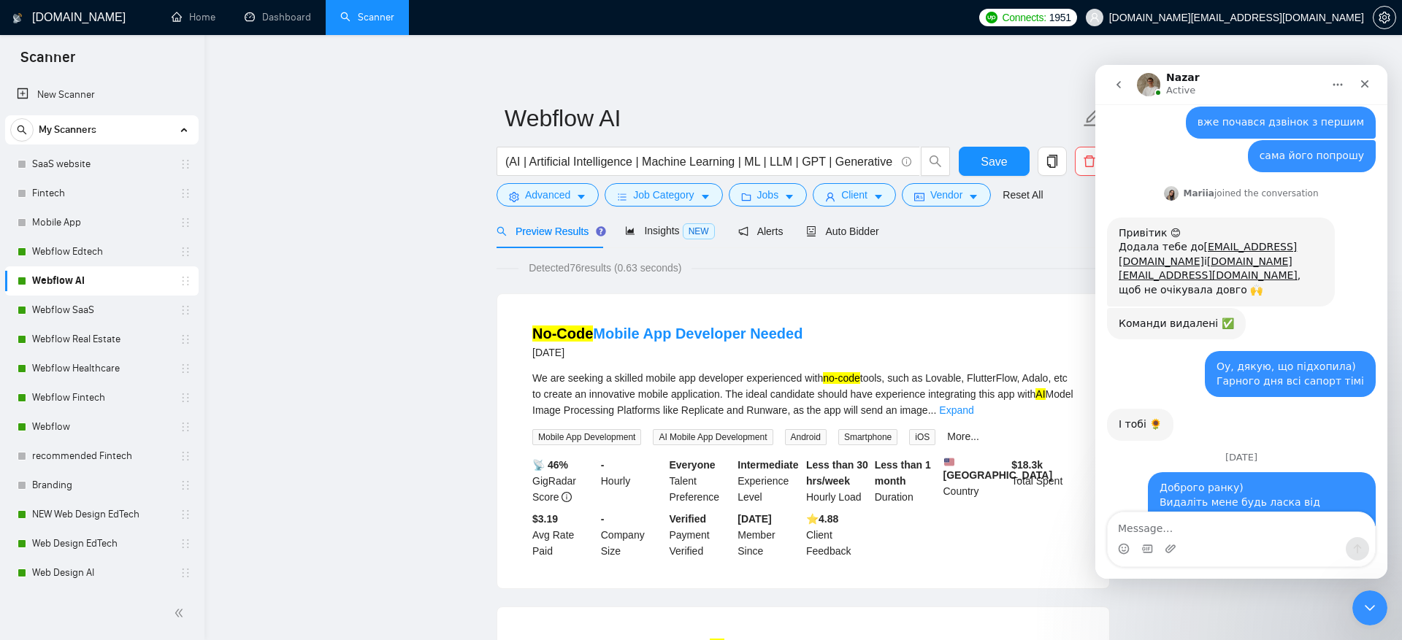
click at [1256, 529] on textarea "Message…" at bounding box center [1241, 525] width 267 height 25
type textarea "дякую, чекаю"
